Goal: Task Accomplishment & Management: Manage account settings

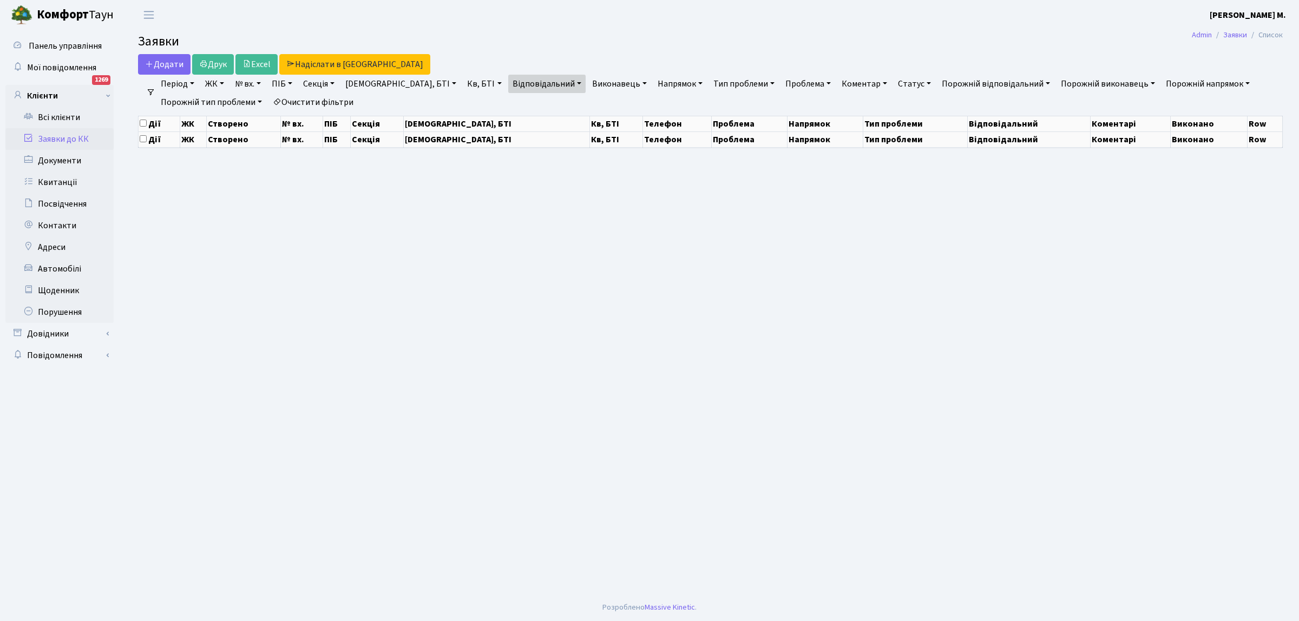
select select "25"
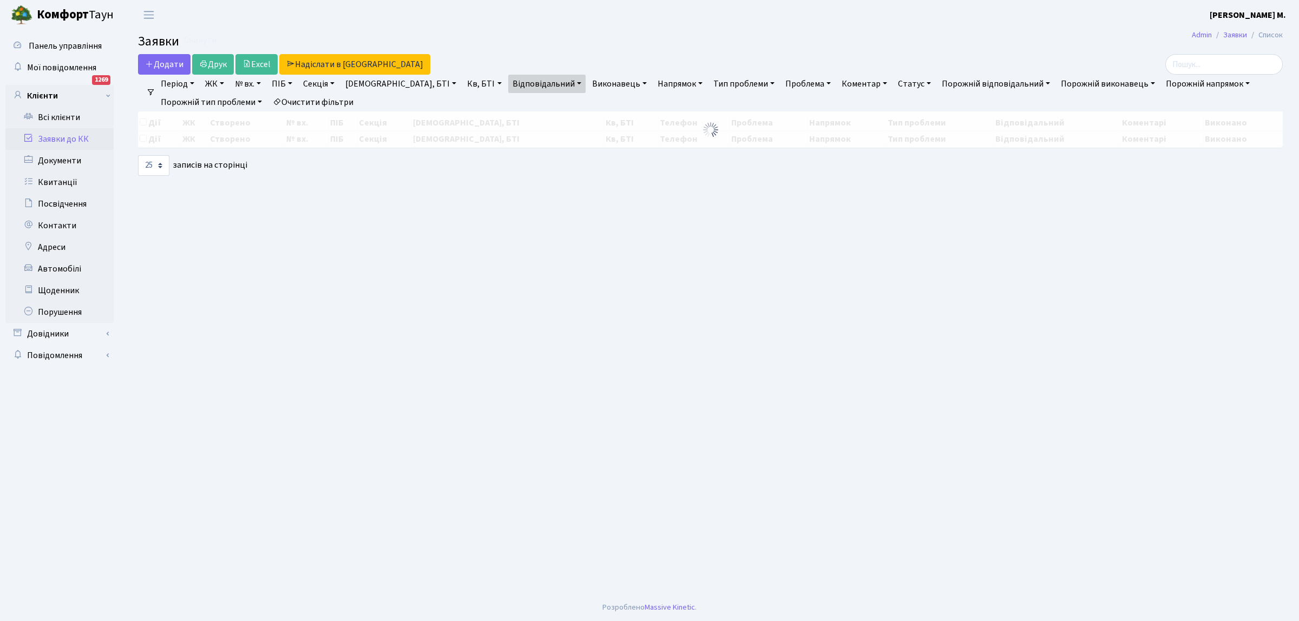
click at [87, 140] on link "Заявки до КК" at bounding box center [59, 139] width 108 height 22
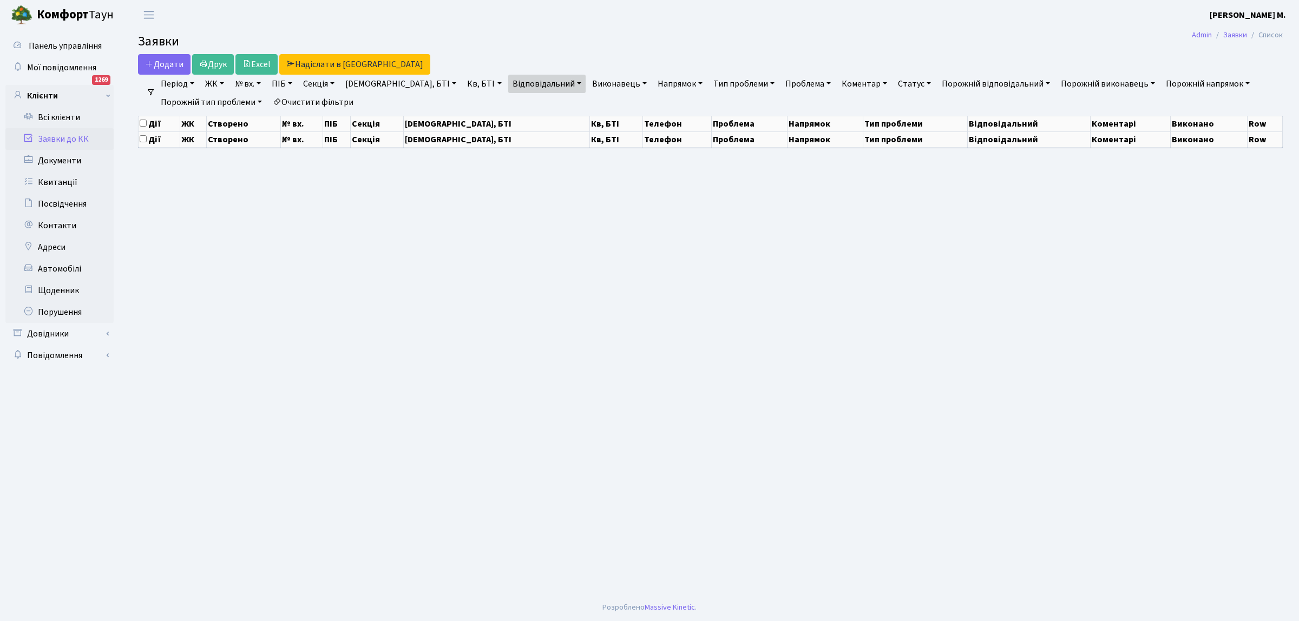
select select "25"
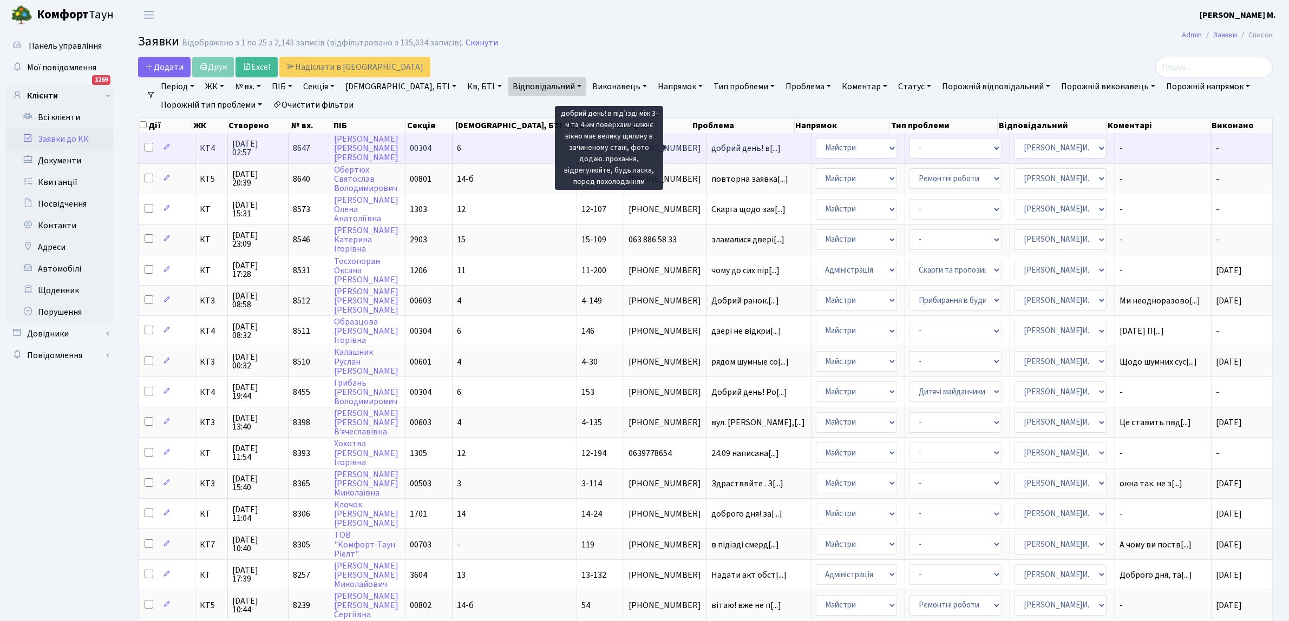
click at [711, 149] on span "добрий день! в[...]" at bounding box center [745, 148] width 69 height 12
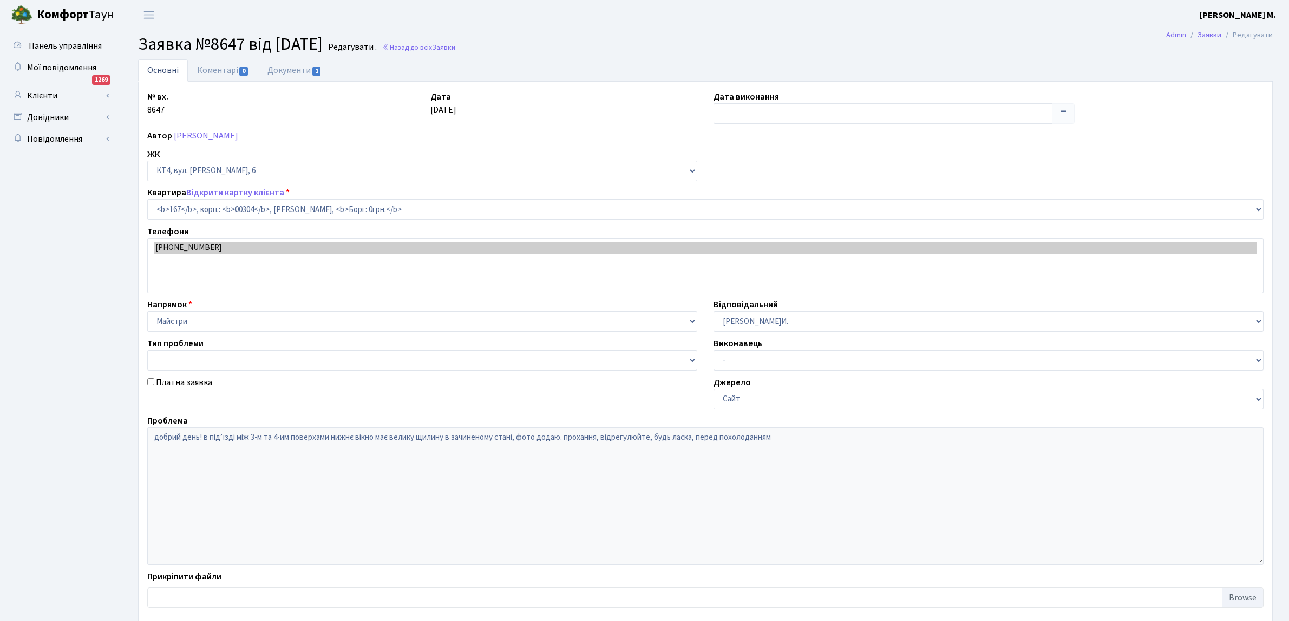
select select "16890"
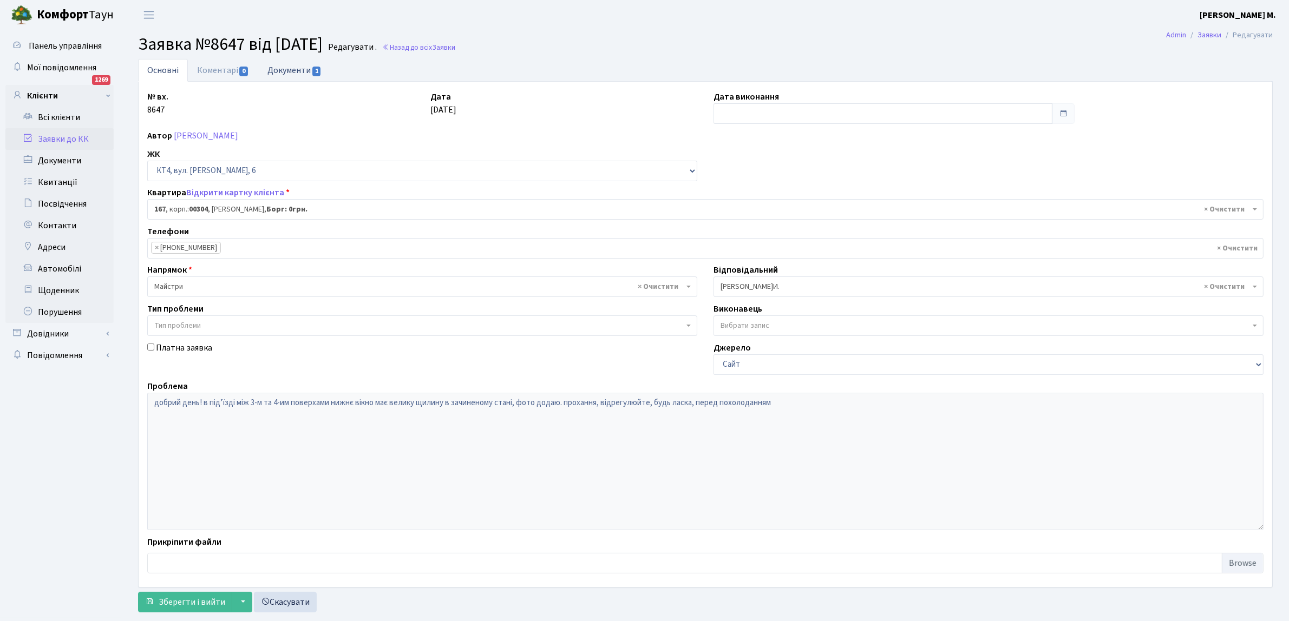
click at [312, 68] on span "1" at bounding box center [316, 72] width 9 height 10
select select "25"
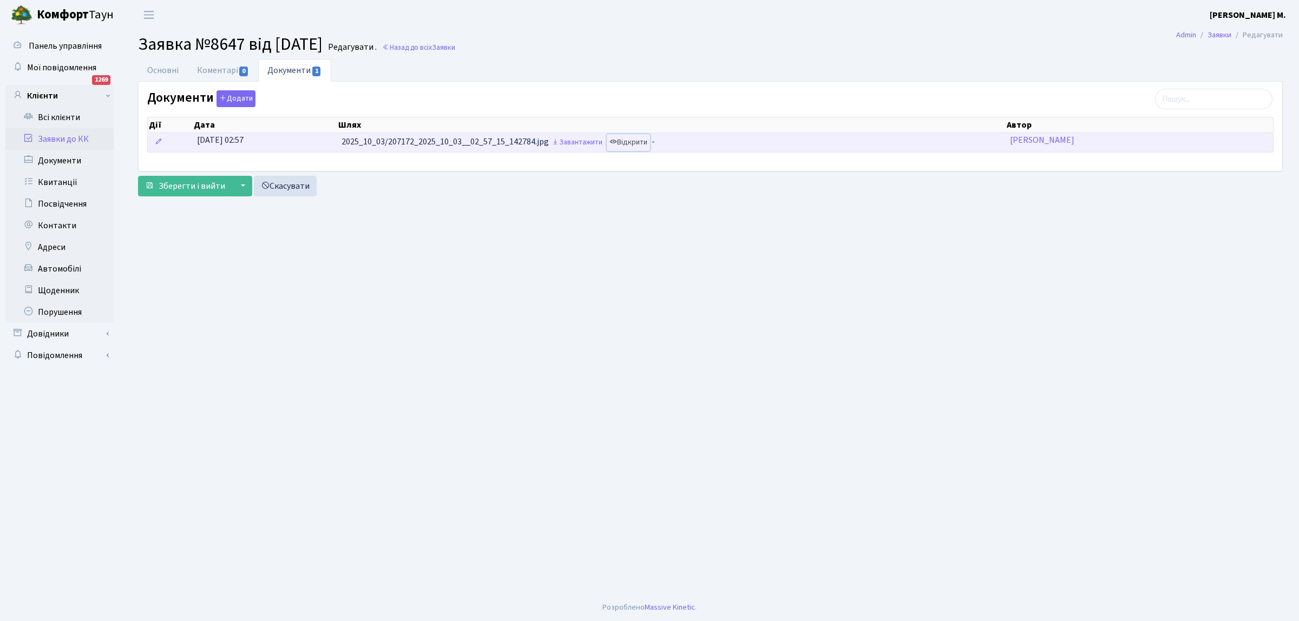
click at [637, 142] on link "Відкрити" at bounding box center [628, 142] width 43 height 17
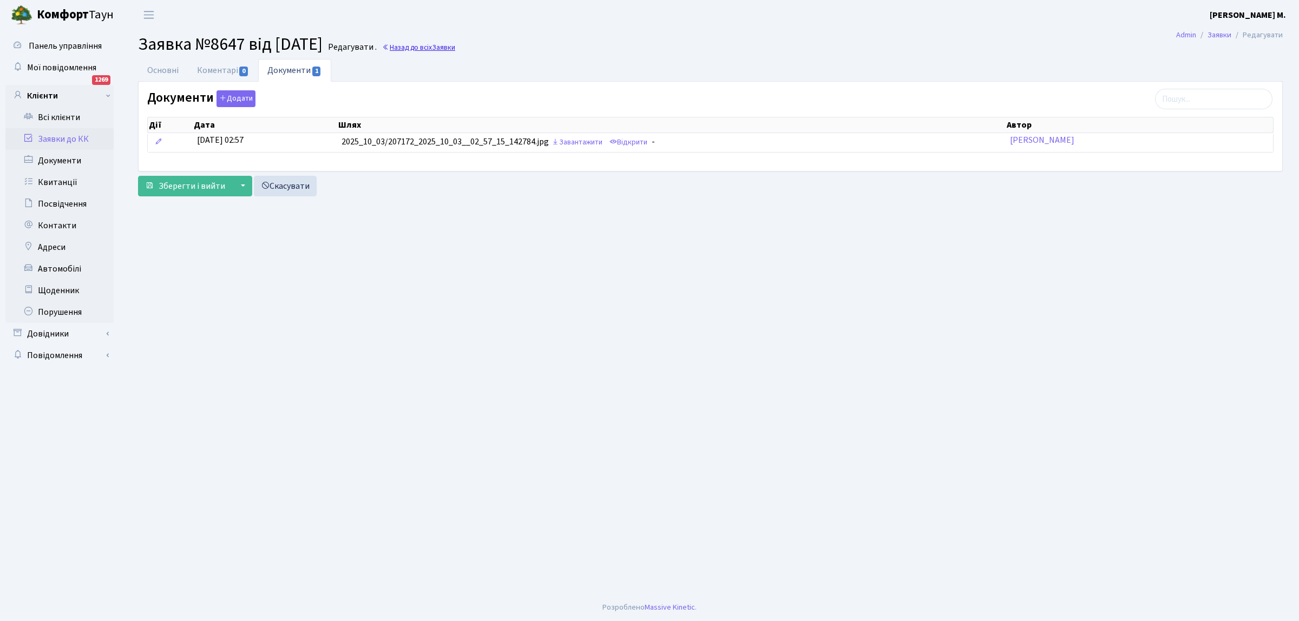
click at [439, 47] on link "Назад до всіх Заявки" at bounding box center [418, 47] width 73 height 10
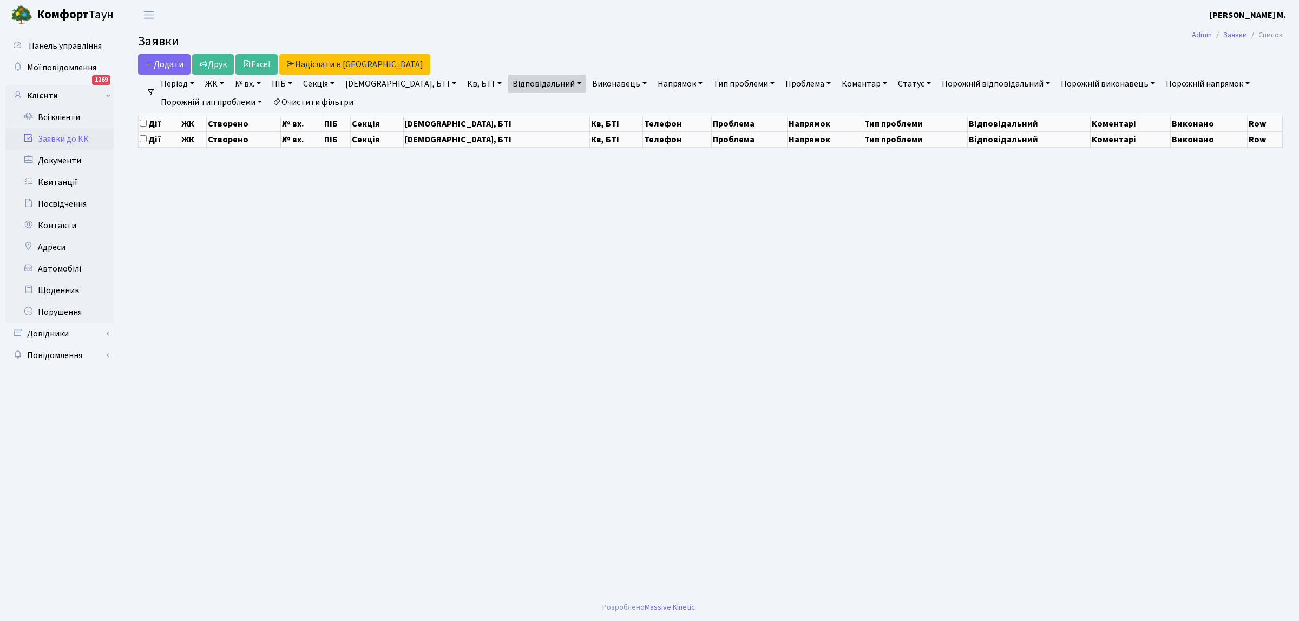
select select "25"
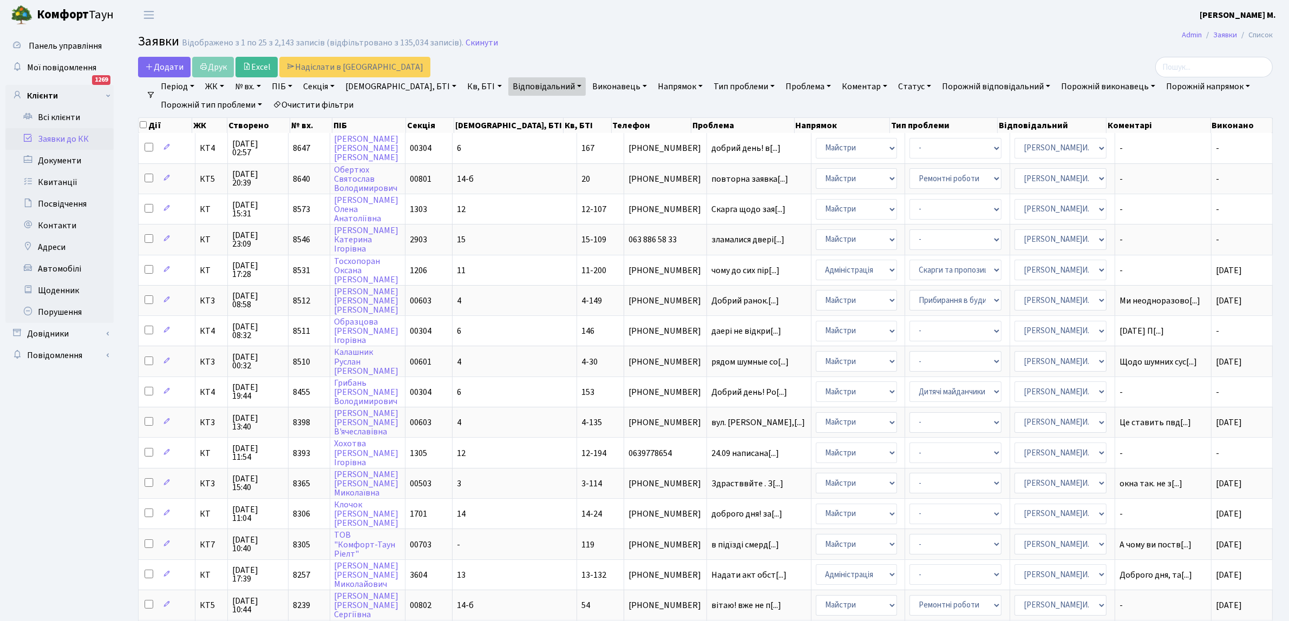
click at [310, 104] on link "Очистити фільтри" at bounding box center [312, 105] width 89 height 18
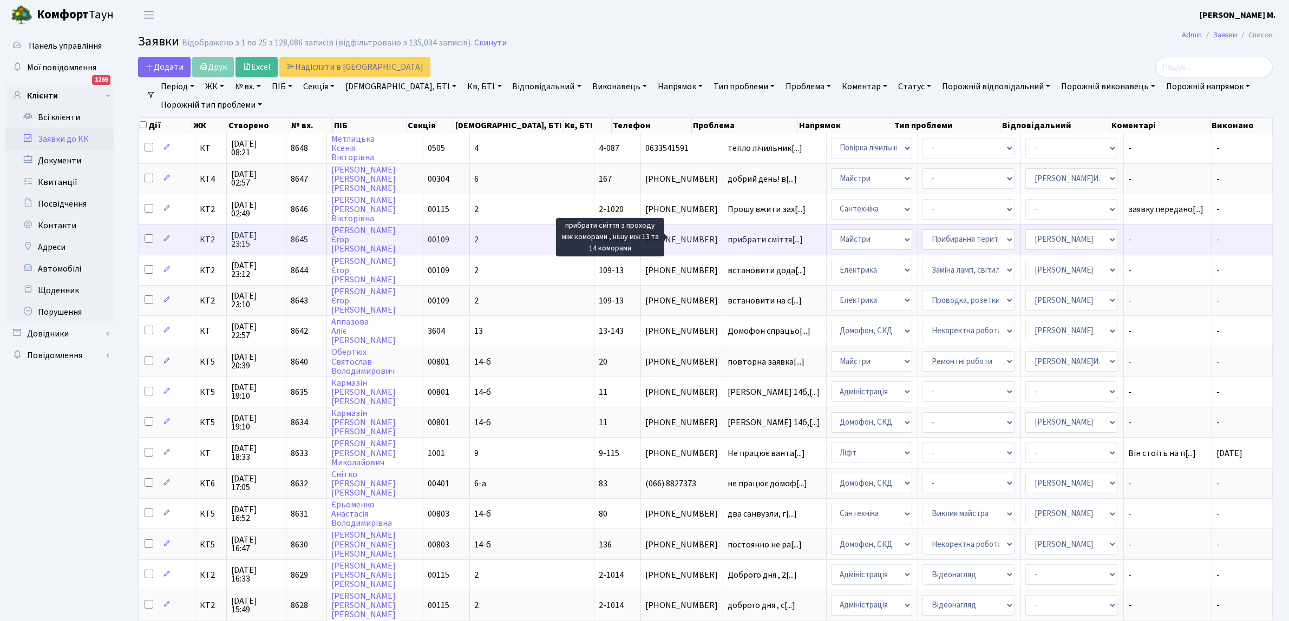
click at [727, 234] on span "прибрати сміття[...]" at bounding box center [764, 240] width 75 height 12
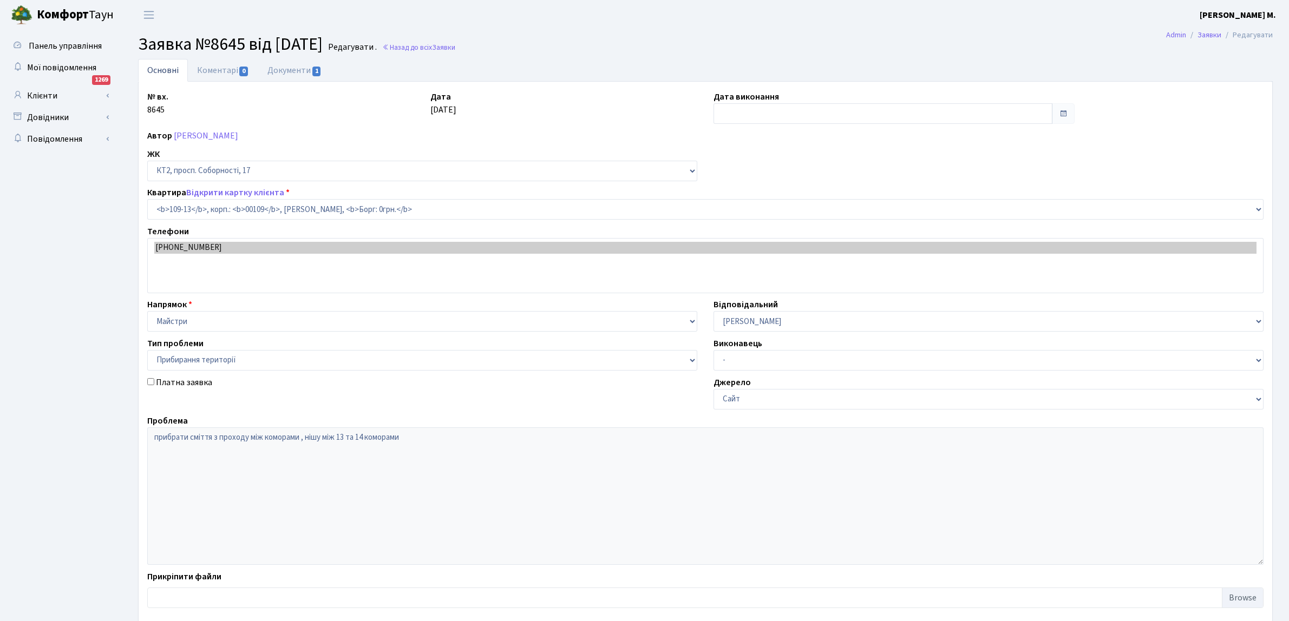
select select "16130"
select select "59"
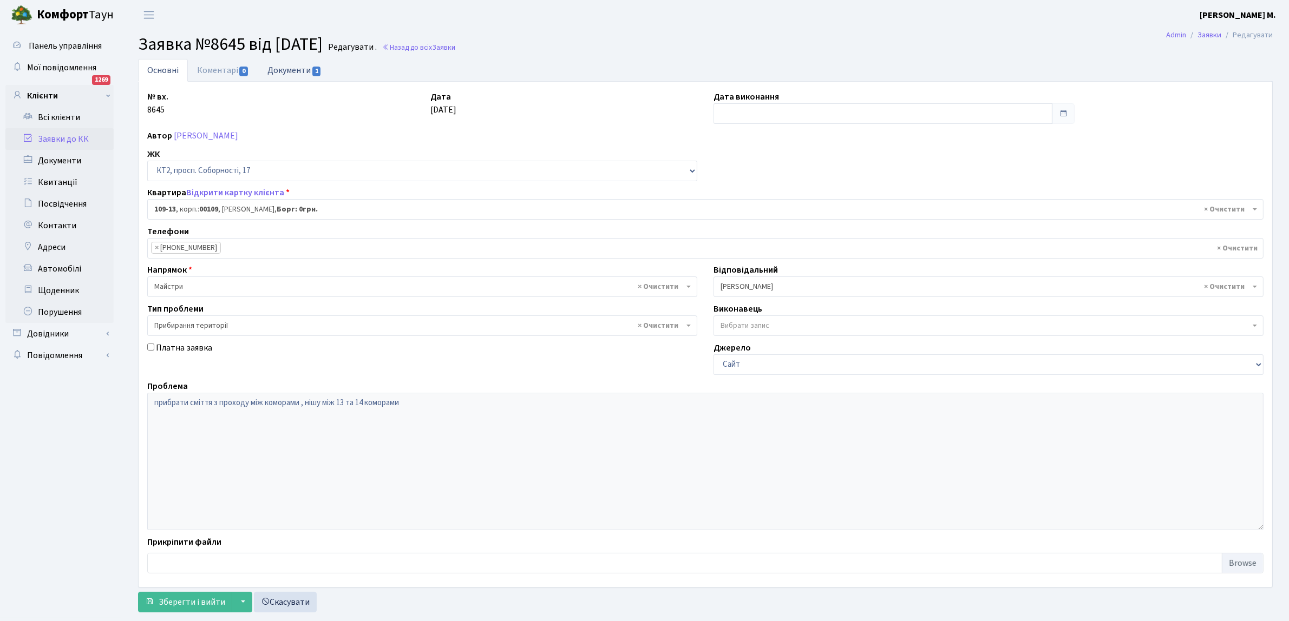
click at [298, 69] on link "Документи 1" at bounding box center [294, 70] width 73 height 22
select select "25"
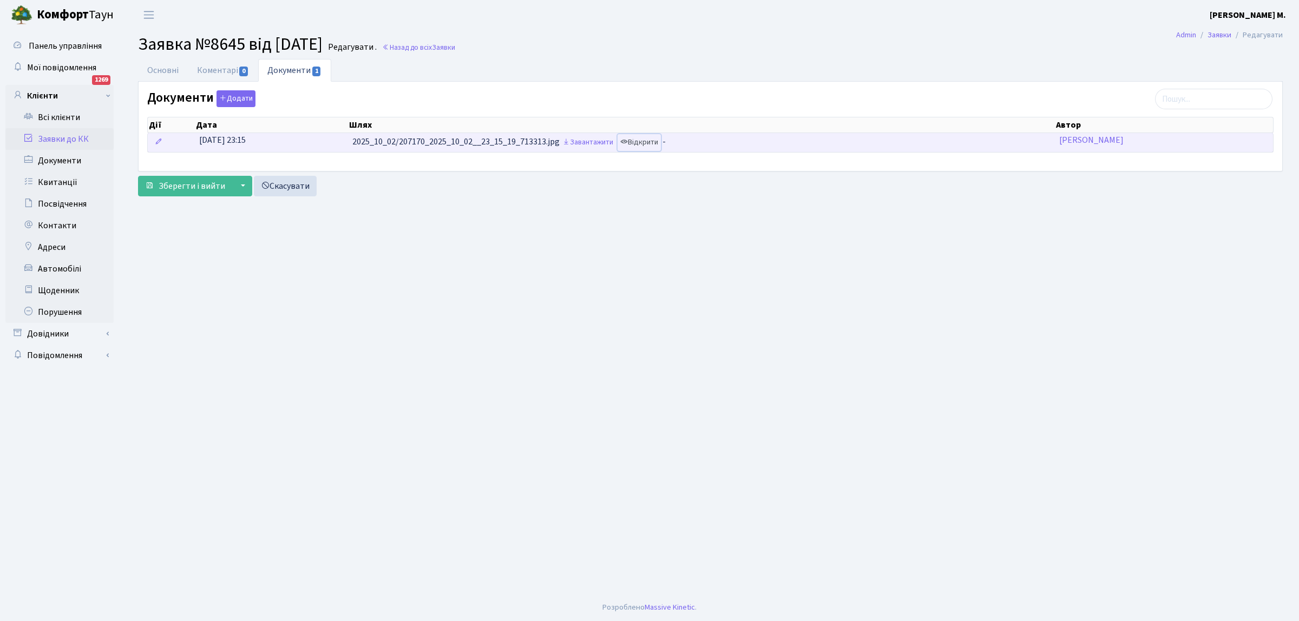
click at [647, 144] on link "Відкрити" at bounding box center [638, 142] width 43 height 17
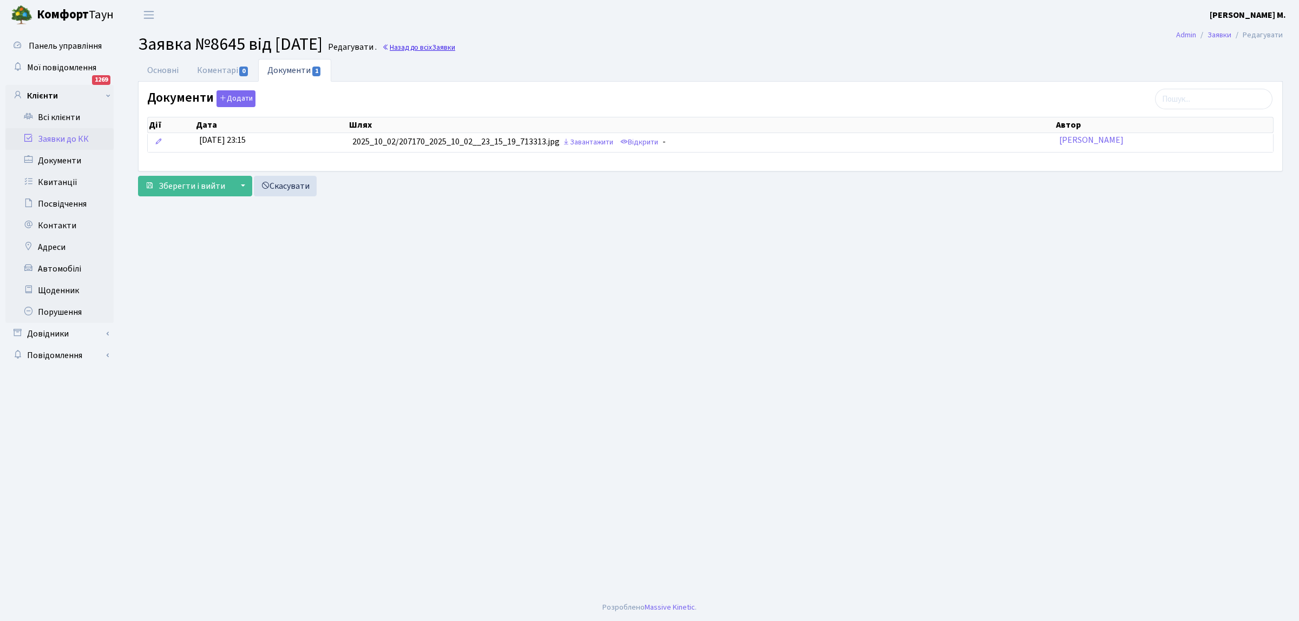
click at [423, 45] on link "Назад до всіх Заявки" at bounding box center [418, 47] width 73 height 10
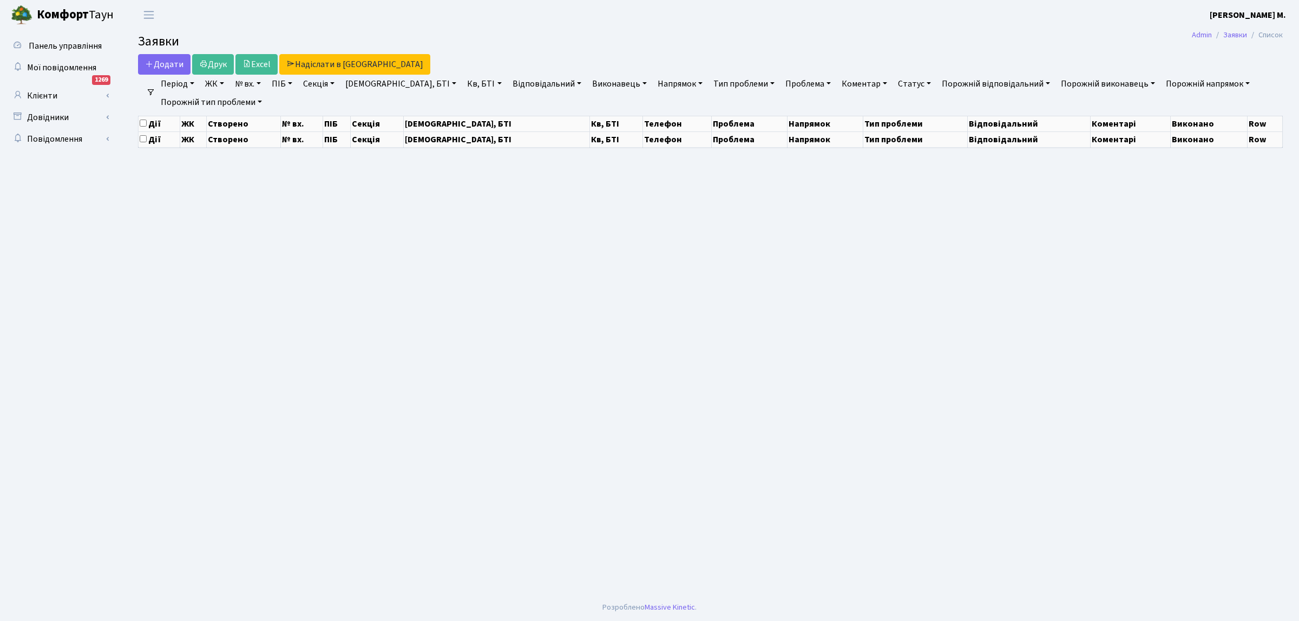
select select "25"
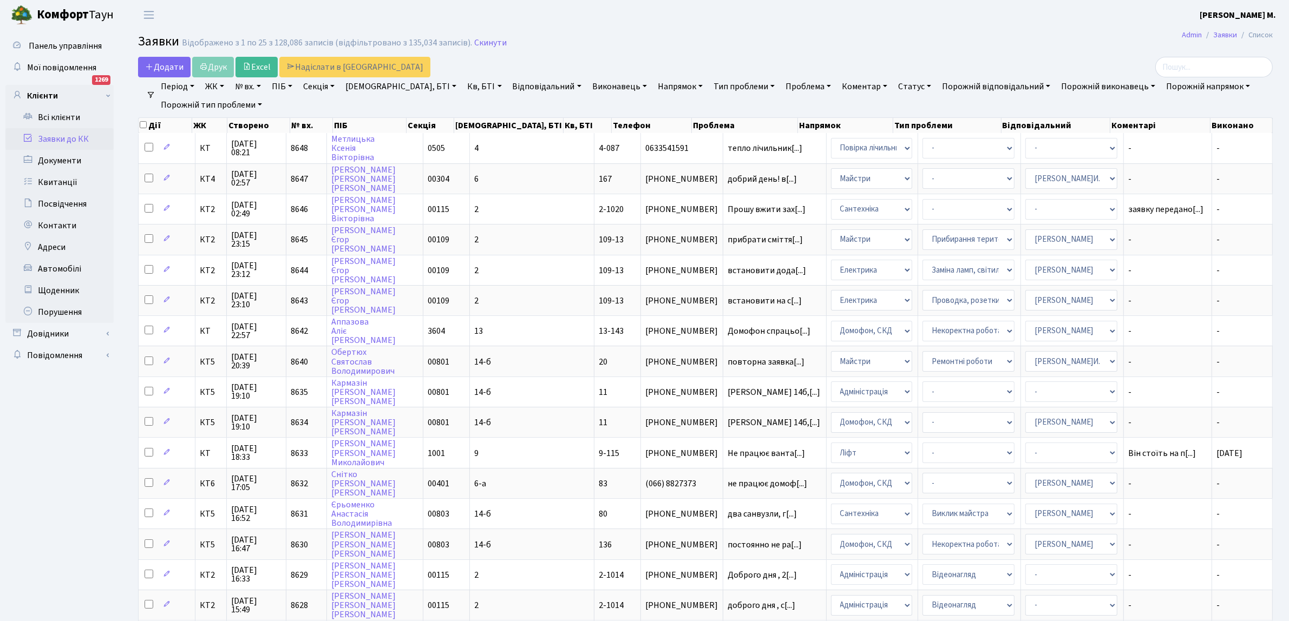
click at [509, 86] on link "Відповідальний" at bounding box center [546, 86] width 77 height 18
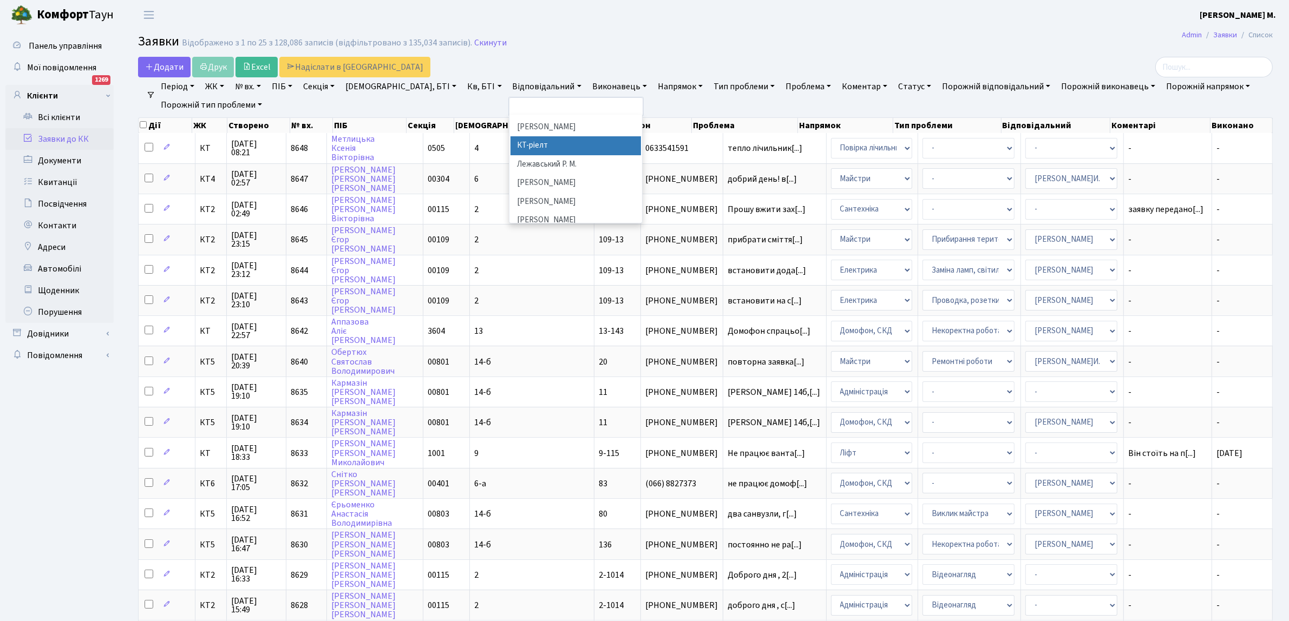
scroll to position [489, 0]
click at [510, 229] on li "[PERSON_NAME]И." at bounding box center [575, 238] width 131 height 19
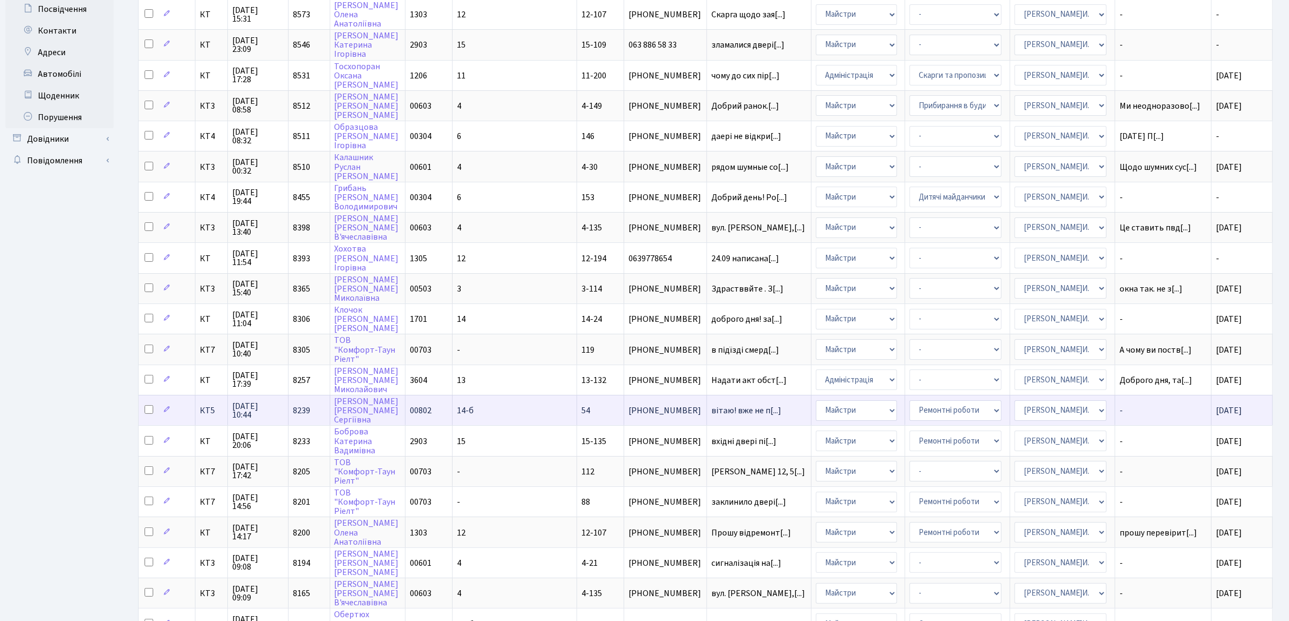
scroll to position [60, 0]
